Goal: Find specific page/section: Find specific page/section

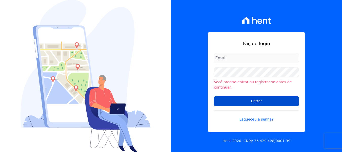
type input "[PERSON_NAME][EMAIL_ADDRESS][DOMAIN_NAME]"
click at [247, 97] on input "Entrar" at bounding box center [256, 101] width 85 height 10
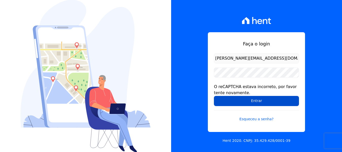
click at [245, 101] on input "Entrar" at bounding box center [256, 101] width 85 height 10
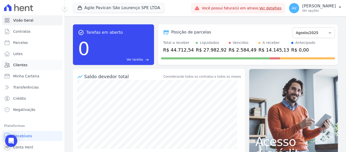
click at [21, 65] on span "Clientes" at bounding box center [20, 64] width 14 height 5
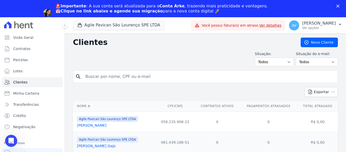
click at [87, 76] on input "search" at bounding box center [208, 76] width 253 height 10
type input "t"
type input "[PERSON_NAME]"
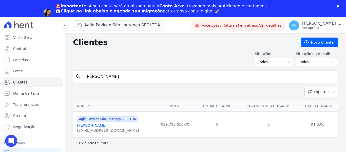
click at [106, 125] on link "[PERSON_NAME]" at bounding box center [91, 125] width 29 height 4
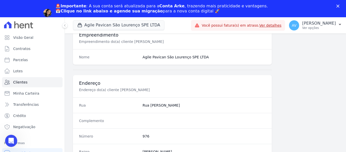
scroll to position [253, 0]
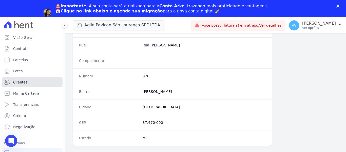
click at [28, 79] on link "Clientes" at bounding box center [32, 82] width 61 height 10
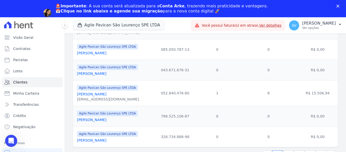
scroll to position [40, 0]
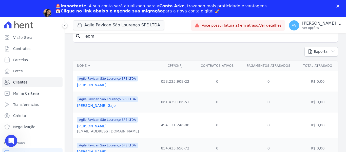
type input "eom"
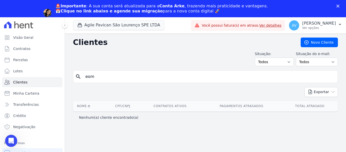
drag, startPoint x: 75, startPoint y: 53, endPoint x: 64, endPoint y: 51, distance: 11.0
click at [64, 52] on div "Visão Geral Contratos Parcelas Lotes Clientes Minha Carteira Transferências Cré…" at bounding box center [173, 93] width 346 height 152
type input "junqueira"
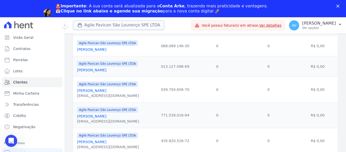
click at [104, 28] on button "Agile Pavican São Lourenço SPE LTDA" at bounding box center [118, 25] width 91 height 10
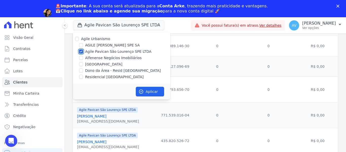
click at [81, 51] on input "Agile Pavican São Lourenço SPE LTDA" at bounding box center [81, 51] width 4 height 4
checkbox input "false"
click at [195, 36] on td "0" at bounding box center [217, 45] width 45 height 21
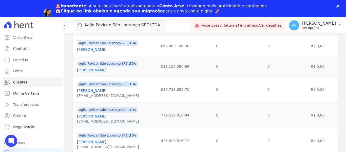
click at [340, 24] on icon "button" at bounding box center [340, 24] width 4 height 4
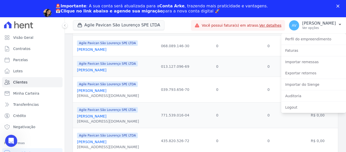
click at [195, 38] on td "0" at bounding box center [217, 45] width 45 height 21
